Goal: Information Seeking & Learning: Learn about a topic

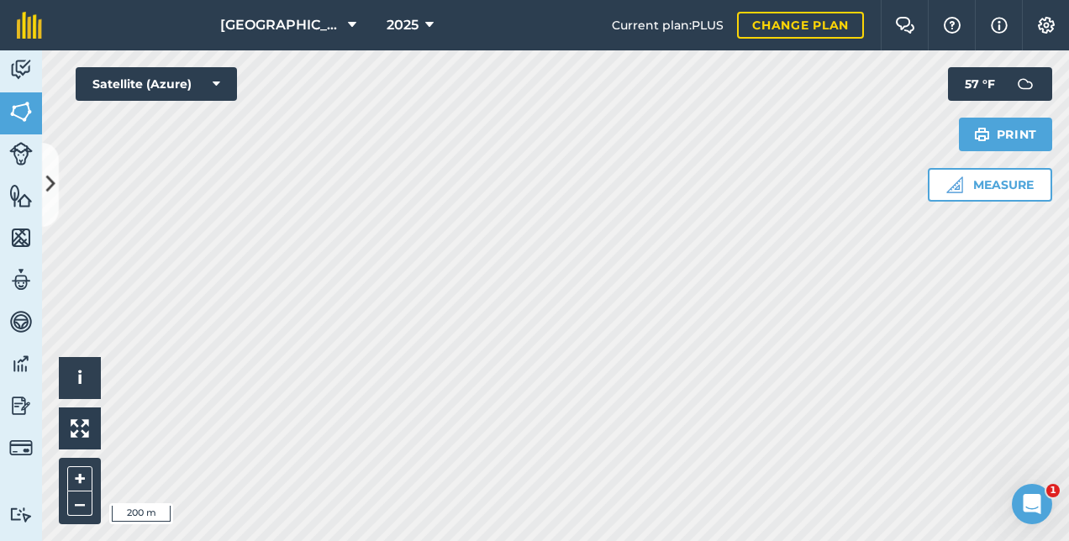
click at [327, 0] on html "North Farm 2025 Current plan : PLUS Change plan Farm Chat Help Info Settings No…" at bounding box center [534, 270] width 1069 height 541
click at [57, 190] on button at bounding box center [50, 185] width 17 height 84
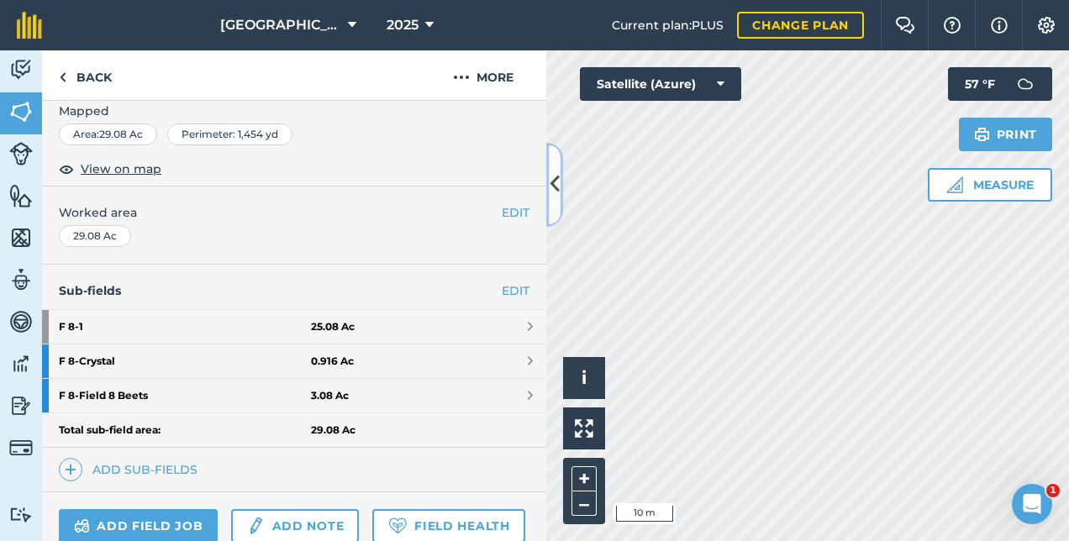
scroll to position [336, 0]
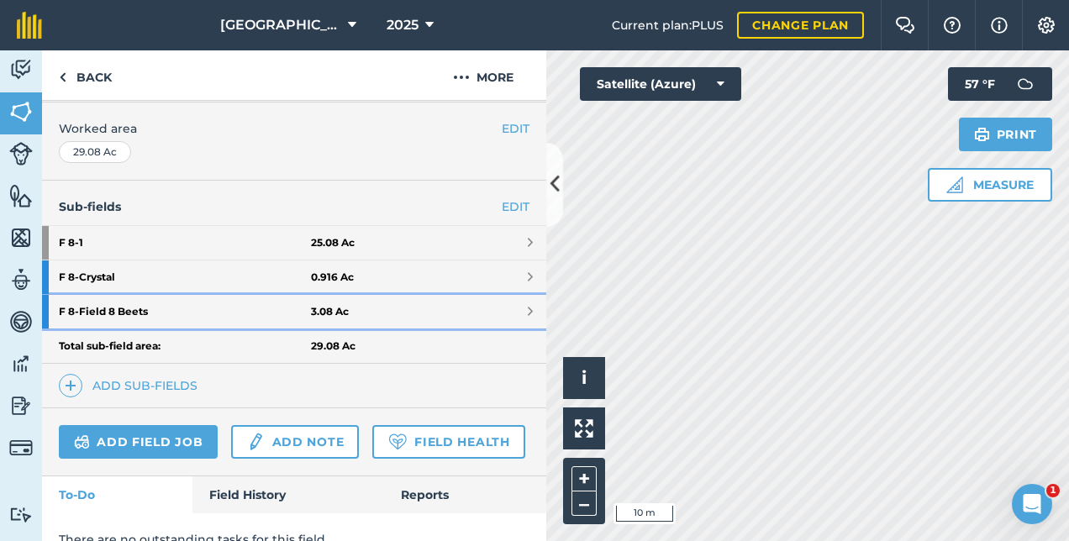
click at [193, 308] on strong "F 8 - Field 8 Beets" at bounding box center [185, 312] width 252 height 34
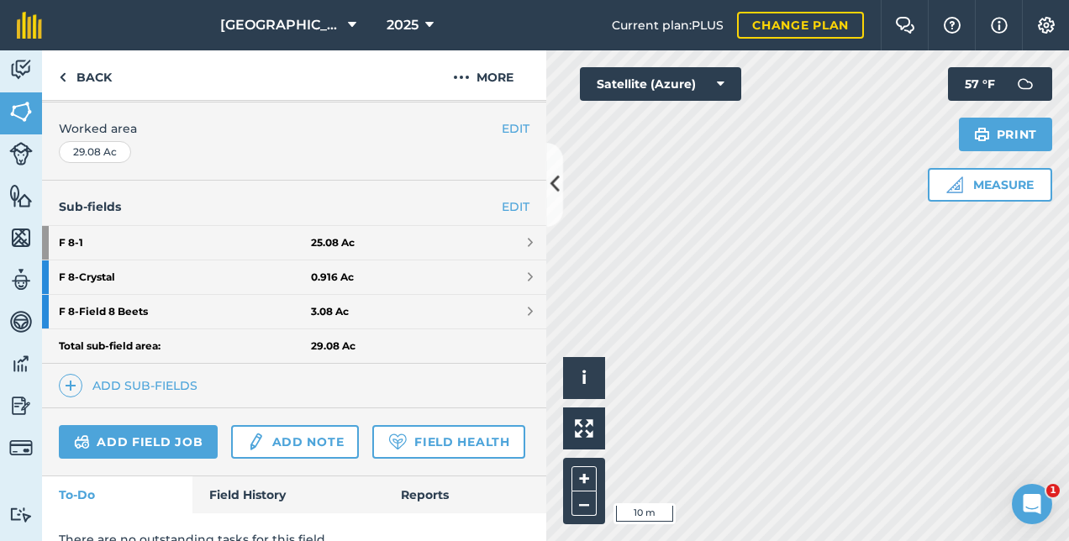
scroll to position [215, 0]
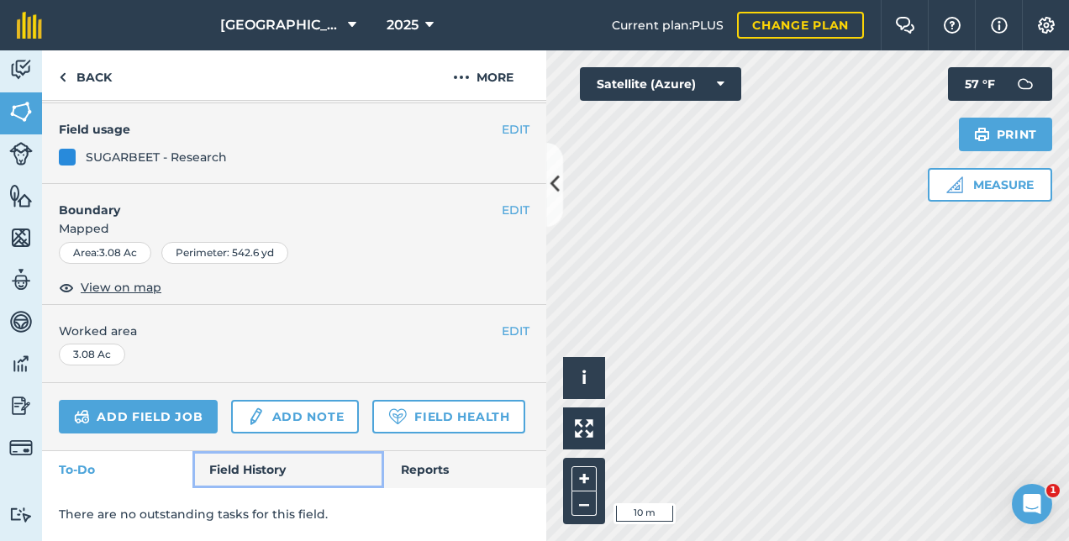
click at [240, 468] on link "Field History" at bounding box center [287, 469] width 191 height 37
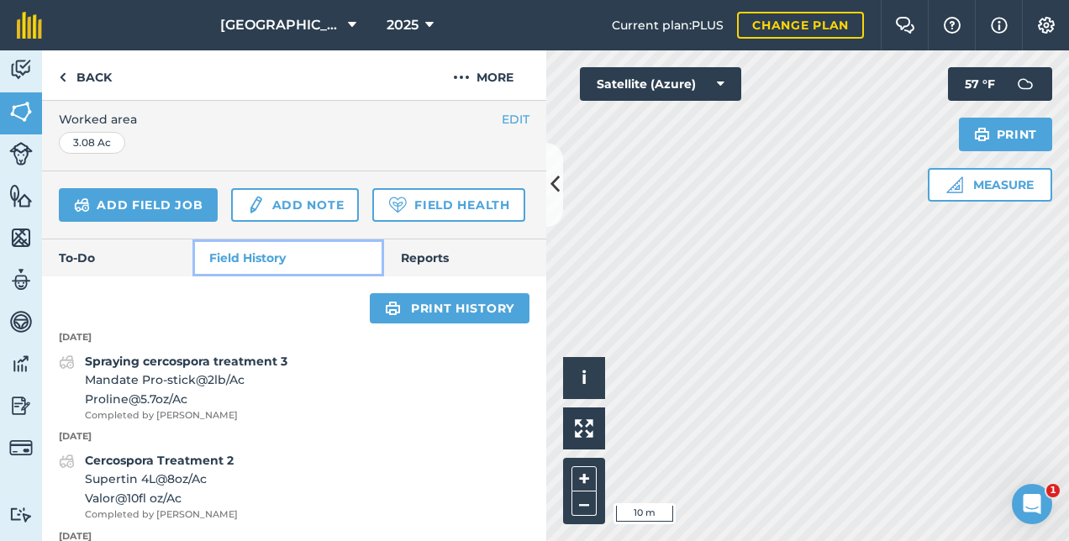
scroll to position [47, 0]
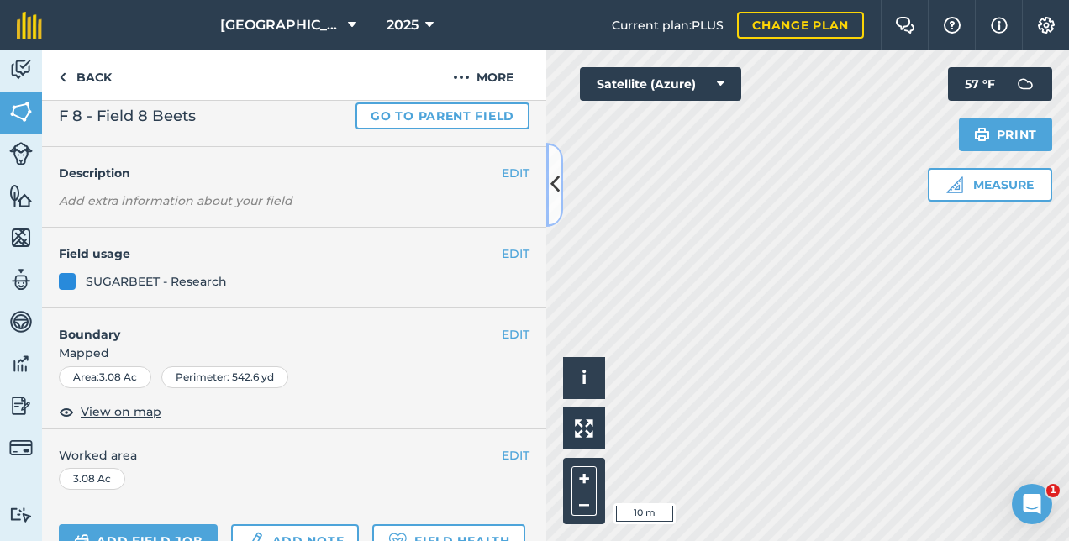
click at [550, 193] on icon at bounding box center [554, 184] width 9 height 29
